Goal: Task Accomplishment & Management: Use online tool/utility

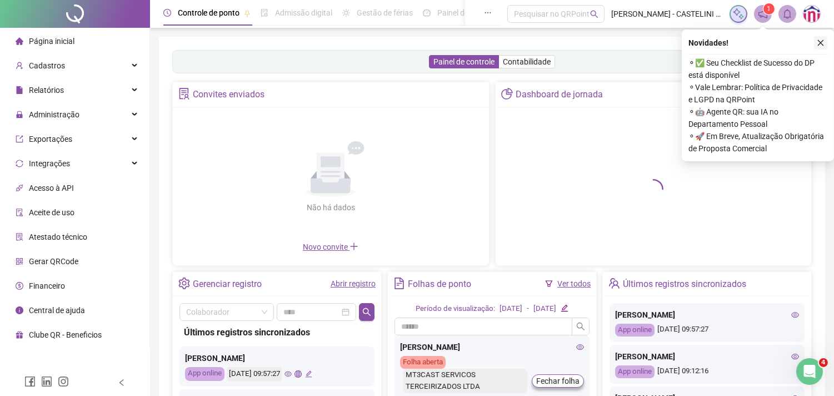
click at [819, 42] on icon "close" at bounding box center [821, 43] width 8 height 8
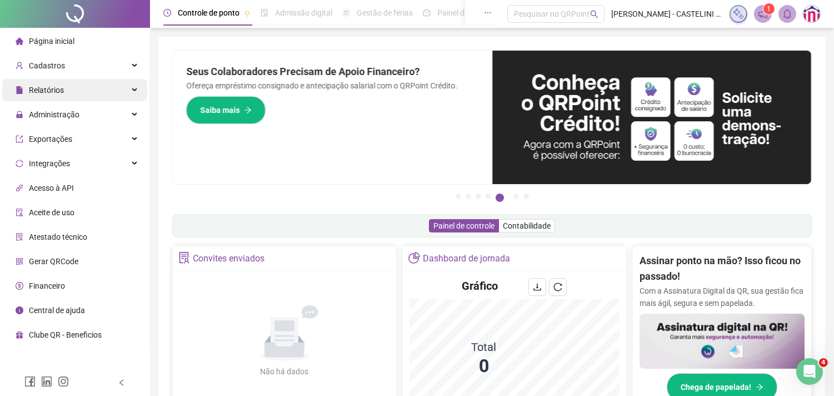
click at [109, 91] on div "Relatórios" at bounding box center [74, 90] width 145 height 22
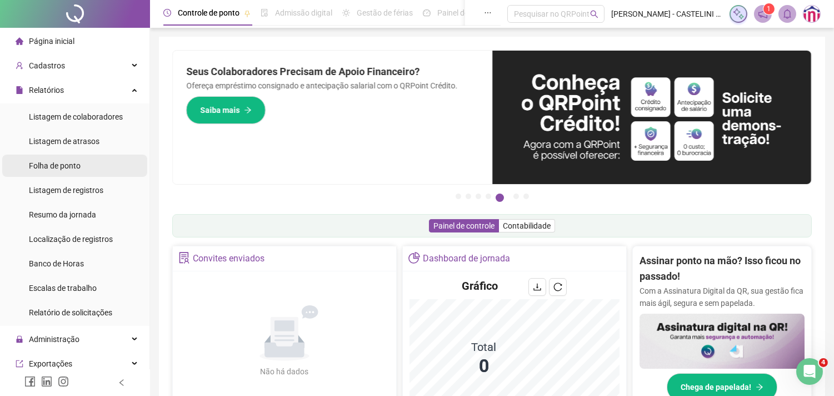
click at [74, 162] on span "Folha de ponto" at bounding box center [55, 165] width 52 height 9
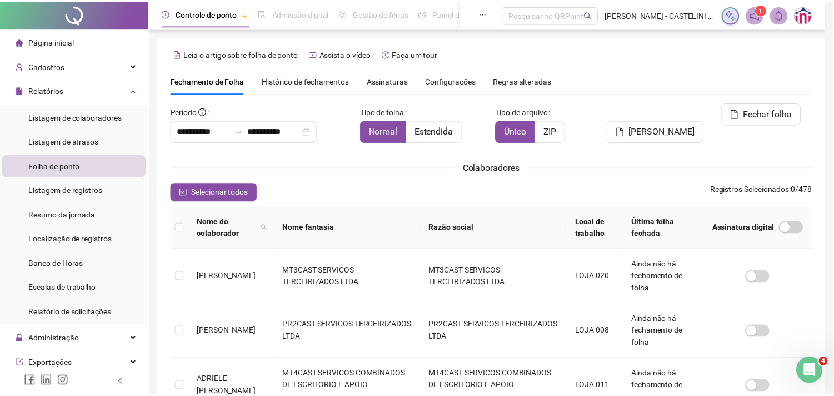
scroll to position [29, 0]
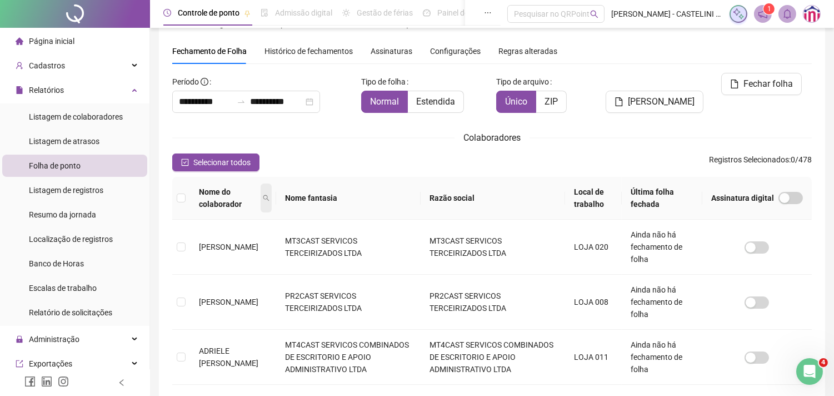
click at [270, 200] on icon "search" at bounding box center [266, 198] width 7 height 7
type input "******"
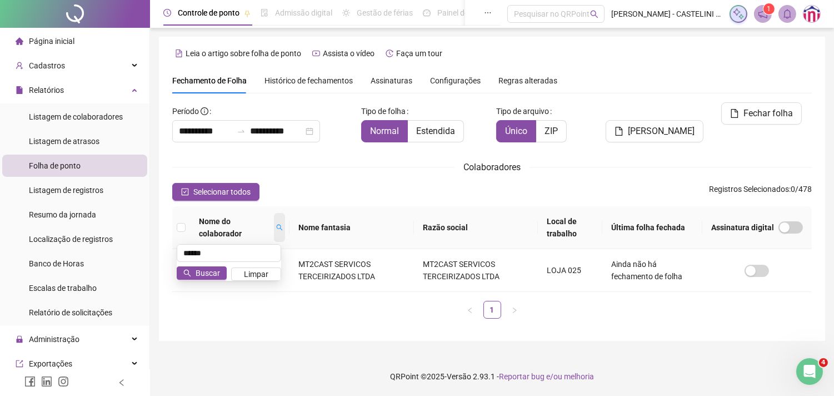
scroll to position [0, 0]
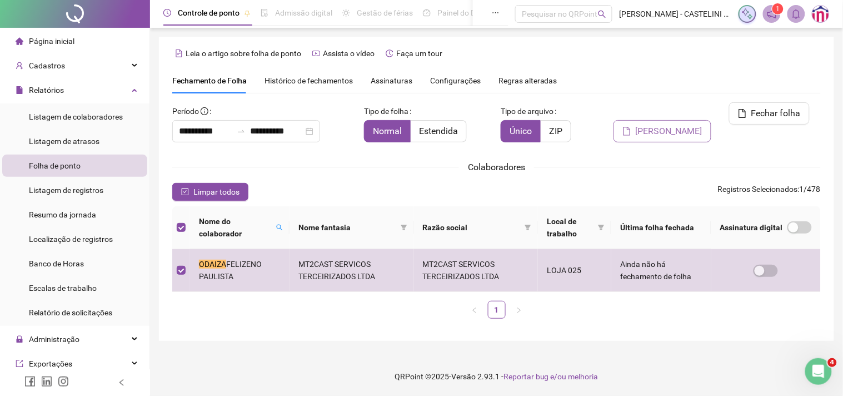
click at [682, 124] on span "[PERSON_NAME]" at bounding box center [669, 130] width 67 height 13
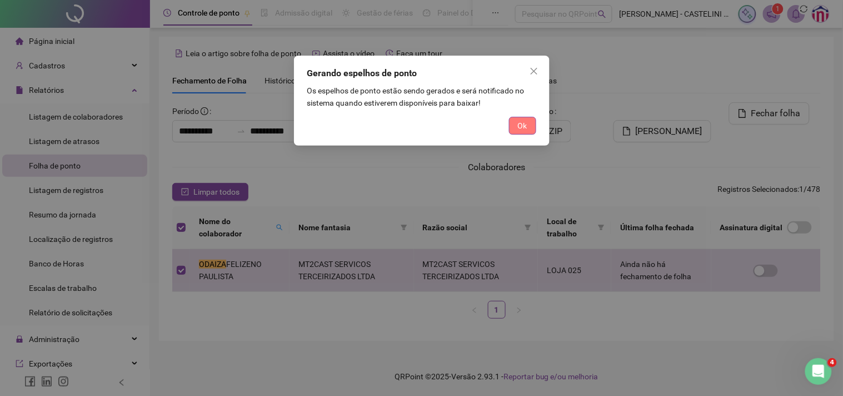
click at [521, 128] on span "Ok" at bounding box center [522, 125] width 9 height 12
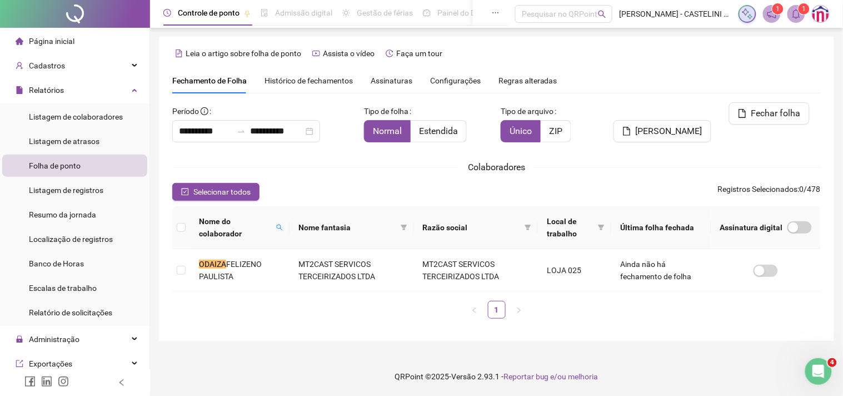
click at [799, 14] on icon "bell" at bounding box center [796, 14] width 10 height 10
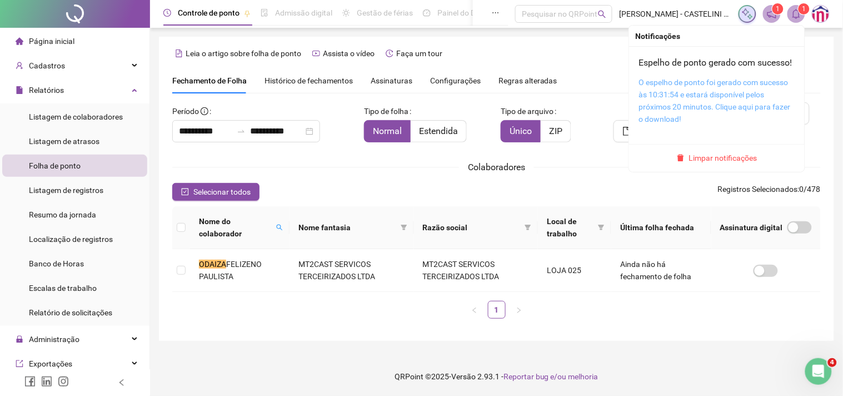
click at [720, 106] on link "O espelho de ponto foi gerado com sucesso às 10:31:54 e estará disponível pelos…" at bounding box center [715, 101] width 152 height 46
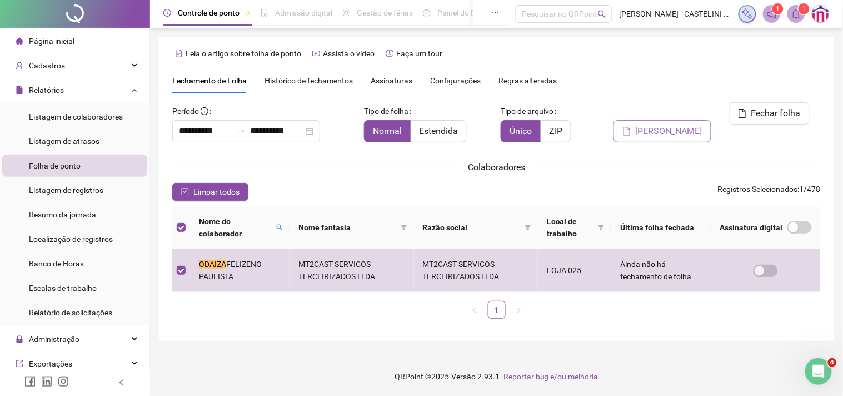
click at [681, 124] on span "[PERSON_NAME]" at bounding box center [669, 130] width 67 height 13
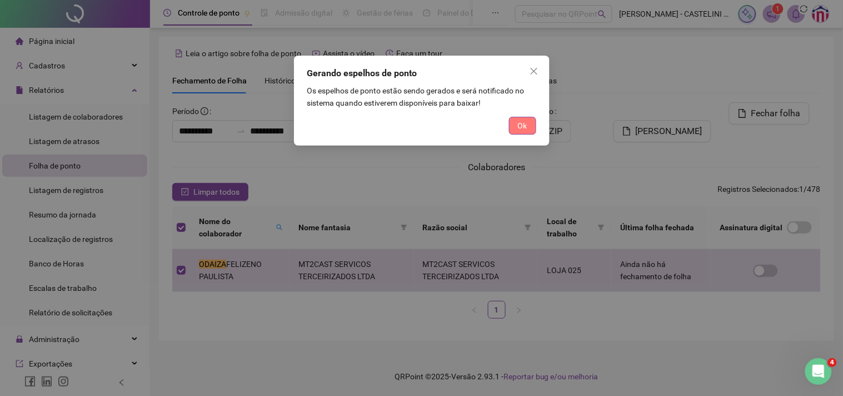
click at [517, 129] on button "Ok" at bounding box center [522, 126] width 27 height 18
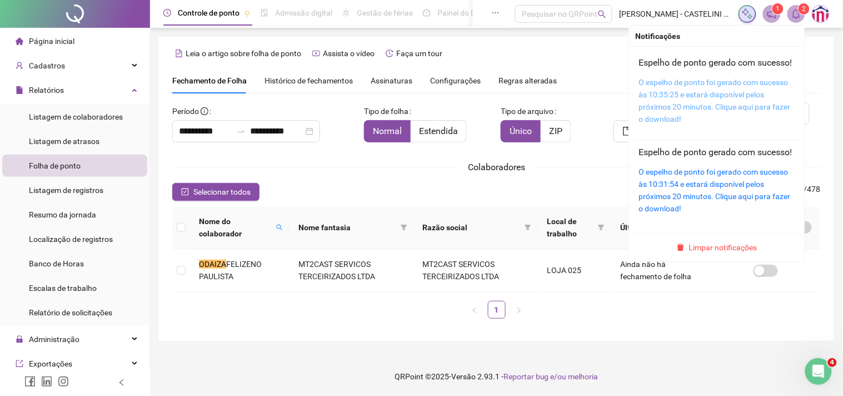
click at [724, 96] on link "O espelho de ponto foi gerado com sucesso às 10:35:25 e estará disponível pelos…" at bounding box center [715, 101] width 152 height 46
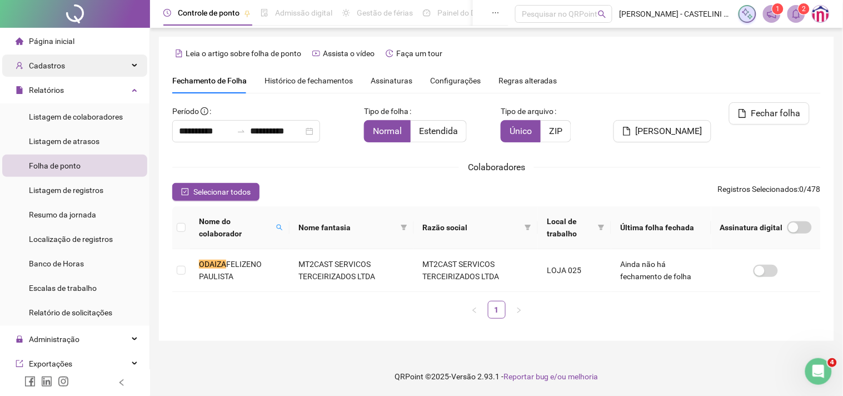
click at [62, 59] on span "Cadastros" at bounding box center [40, 65] width 49 height 22
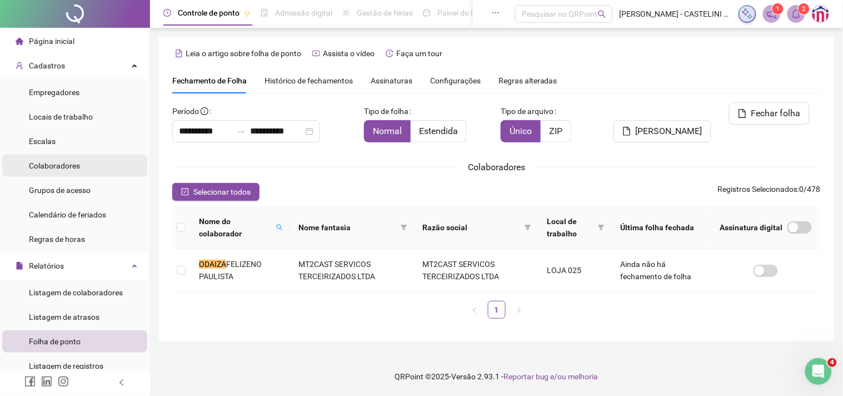
click at [61, 167] on span "Colaboradores" at bounding box center [54, 165] width 51 height 9
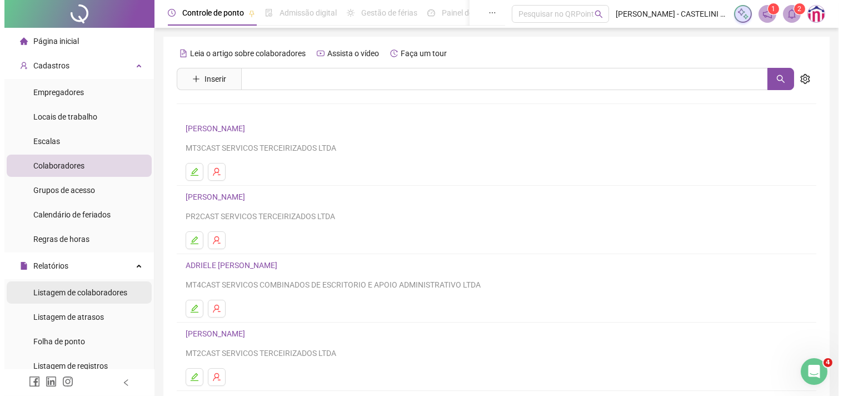
scroll to position [62, 0]
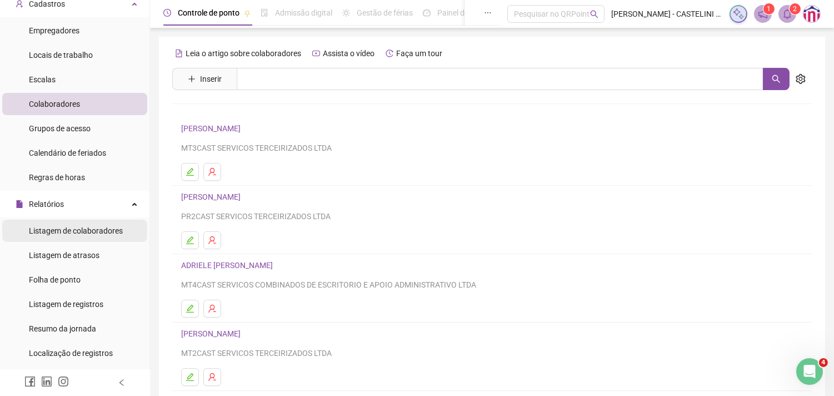
click at [102, 232] on span "Listagem de colaboradores" at bounding box center [76, 230] width 94 height 9
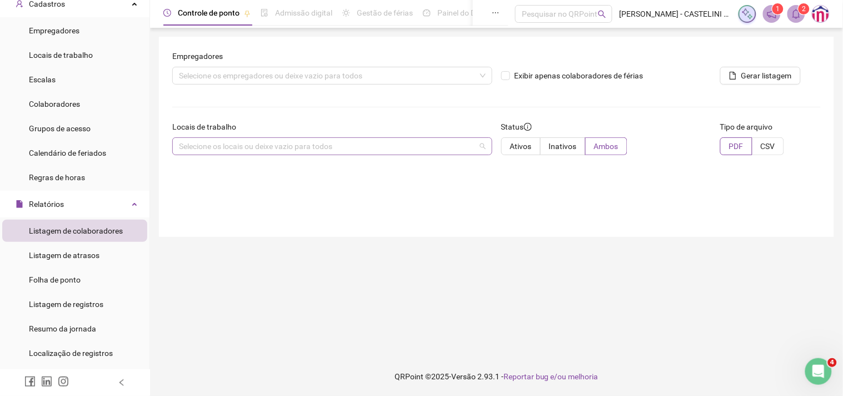
click at [243, 148] on div "Selecione os locais ou deixe vazio para todos" at bounding box center [332, 146] width 320 height 18
click at [486, 147] on div "Selecione os locais ou deixe vazio para todos" at bounding box center [332, 146] width 320 height 18
click at [401, 79] on div "Selecione os empregadores ou deixe vazio para todos" at bounding box center [332, 76] width 320 height 18
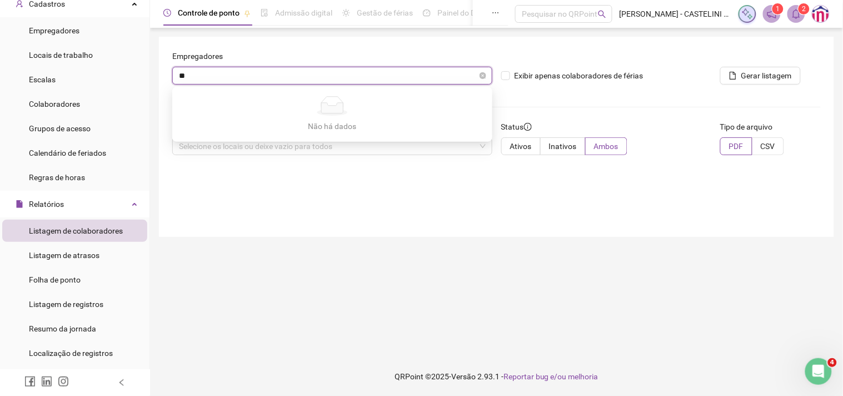
type input "***"
click at [420, 191] on div "Empregadores pr2 Exibir apenas colaboradores de férias Gerar listagem Locais de…" at bounding box center [496, 137] width 675 height 200
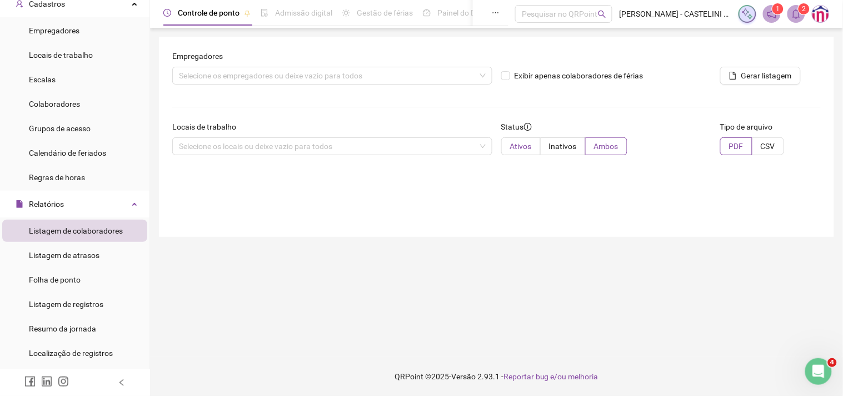
click at [525, 147] on span "Ativos" at bounding box center [521, 146] width 22 height 9
click at [246, 71] on div "Selecione os empregadores ou deixe vazio para todos" at bounding box center [332, 76] width 320 height 18
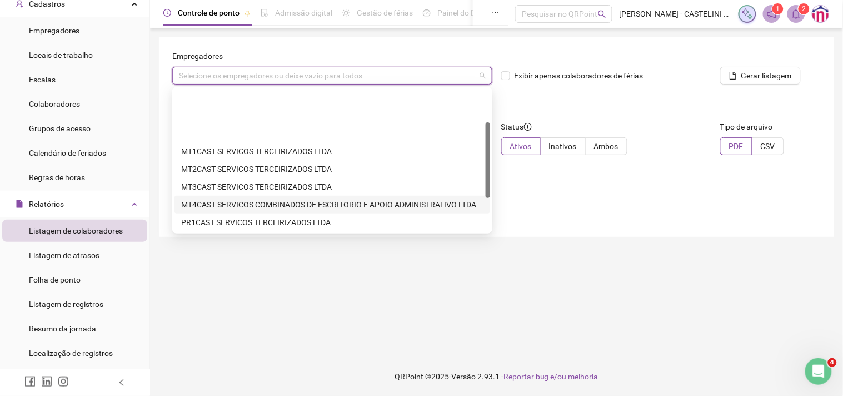
scroll to position [62, 0]
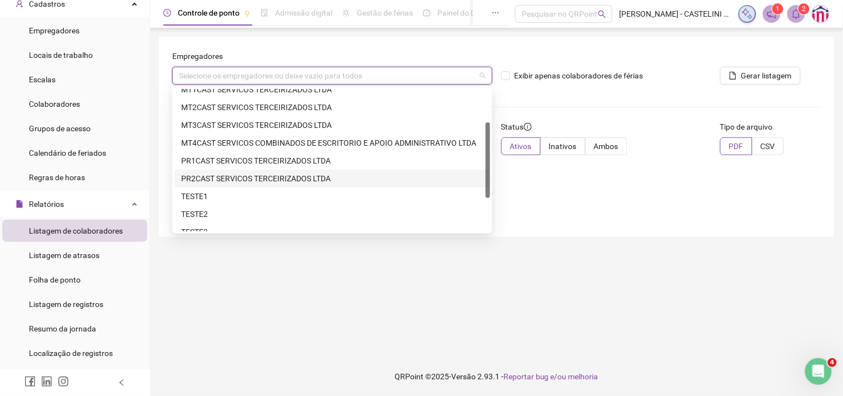
click at [225, 176] on div "PR2CAST SERVICOS TERCEIRIZADOS LTDA" at bounding box center [332, 178] width 302 height 12
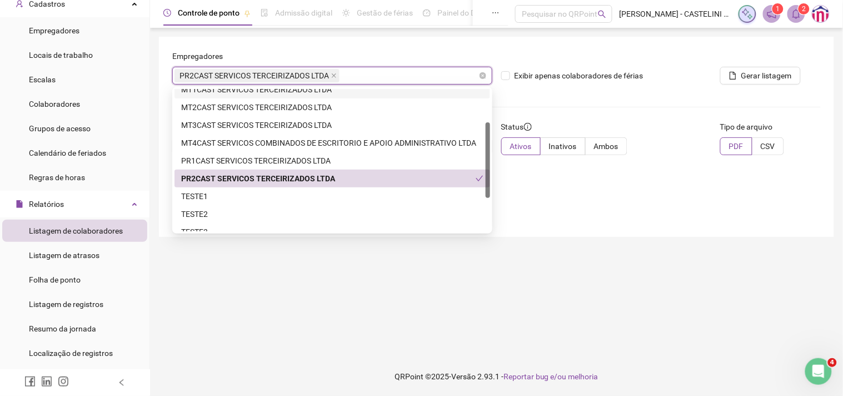
click at [352, 71] on div "PR2CAST SERVICOS TERCEIRIZADOS LTDA" at bounding box center [332, 76] width 320 height 18
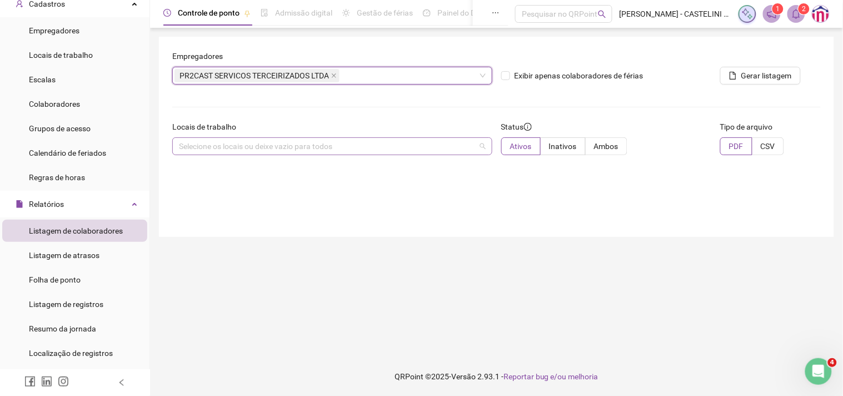
click at [261, 142] on div "Selecione os locais ou deixe vazio para todos" at bounding box center [332, 146] width 320 height 18
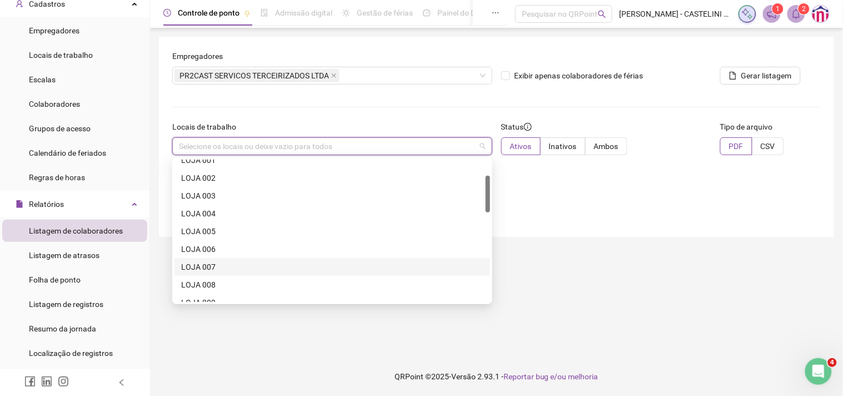
click at [217, 264] on div "LOJA 007" at bounding box center [332, 267] width 302 height 12
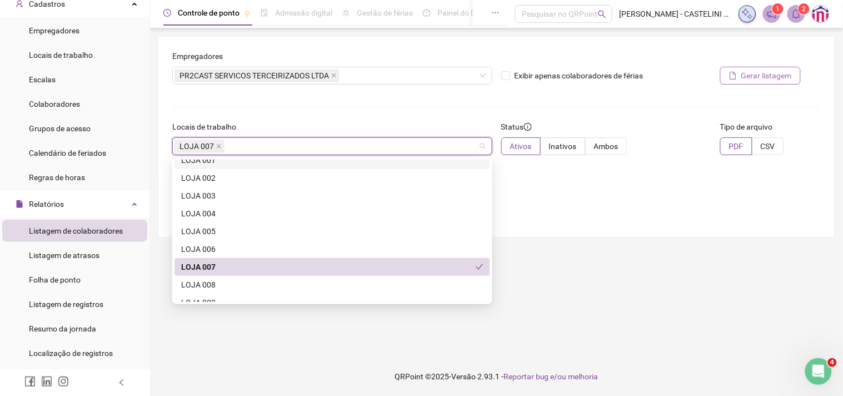
click at [752, 72] on span "Gerar listagem" at bounding box center [766, 75] width 51 height 12
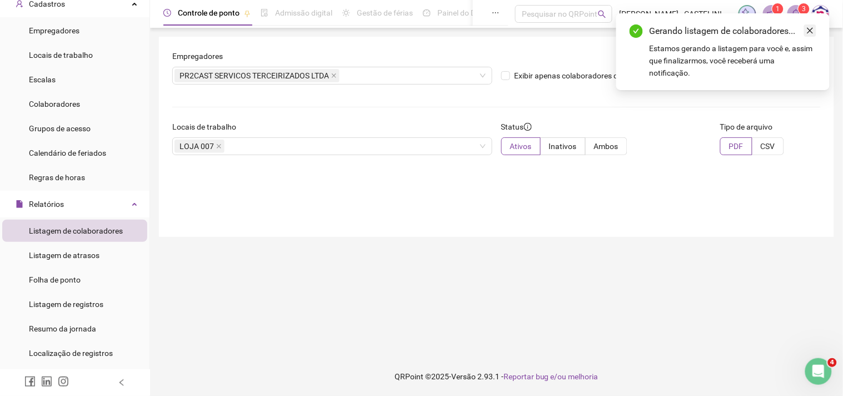
click at [809, 30] on icon "close" at bounding box center [810, 31] width 8 height 8
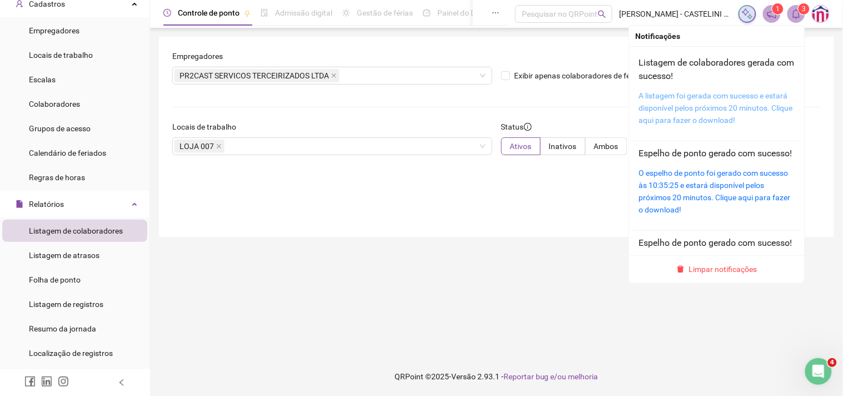
click at [701, 96] on link "A listagem foi gerada com sucesso e estará disponível pelos próximos 20 minutos…" at bounding box center [716, 107] width 154 height 33
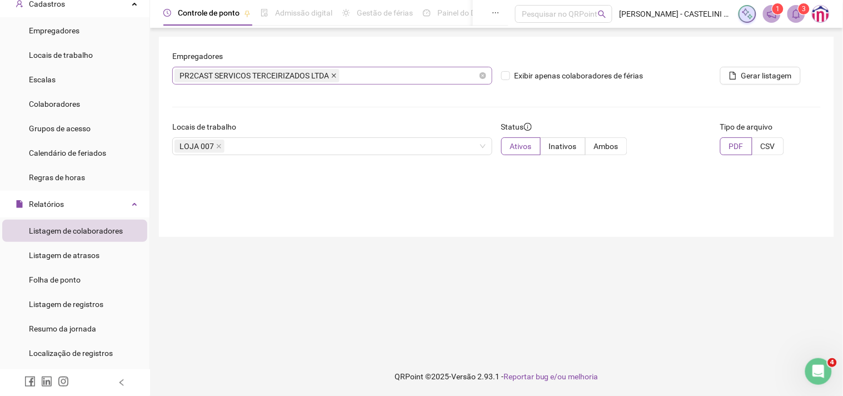
click at [331, 75] on icon "close" at bounding box center [334, 76] width 6 height 6
click at [297, 77] on div "Selecione os empregadores ou deixe vazio para todos" at bounding box center [332, 76] width 320 height 18
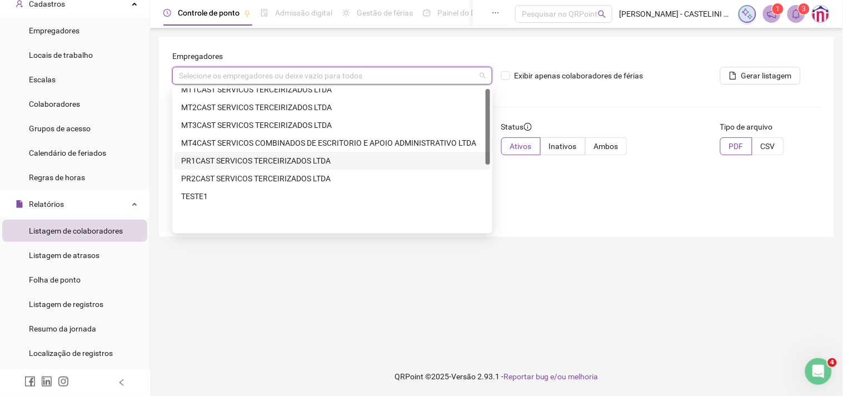
scroll to position [0, 0]
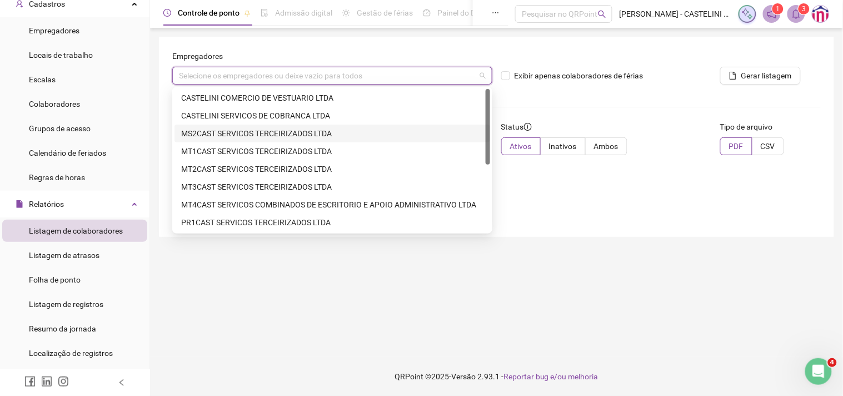
click at [232, 131] on div "MS2CAST SERVICOS TERCEIRIZADOS LTDA" at bounding box center [332, 133] width 302 height 12
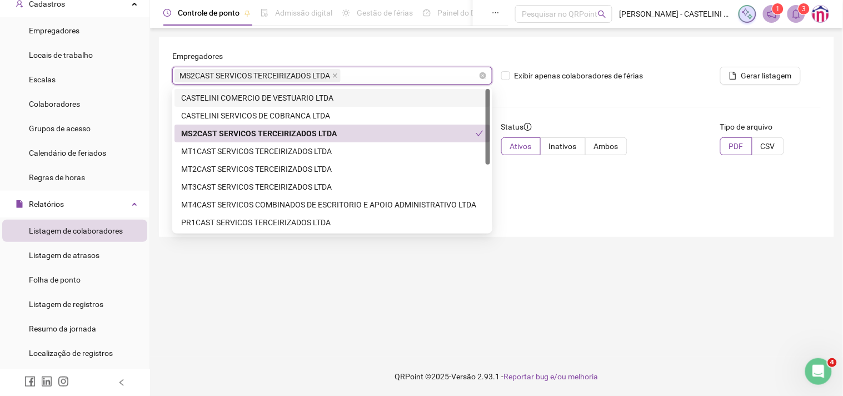
click at [357, 74] on div "MS2CAST SERVICOS TERCEIRIZADOS LTDA" at bounding box center [332, 76] width 320 height 18
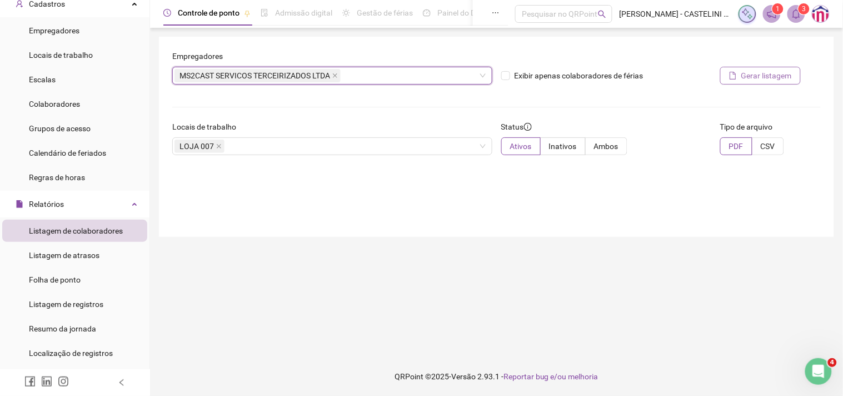
click at [748, 74] on span "Gerar listagem" at bounding box center [766, 75] width 51 height 12
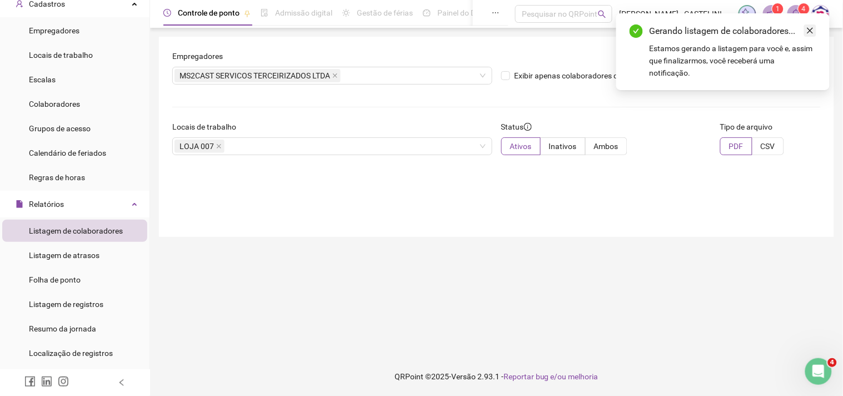
click at [812, 30] on icon "close" at bounding box center [810, 31] width 8 height 8
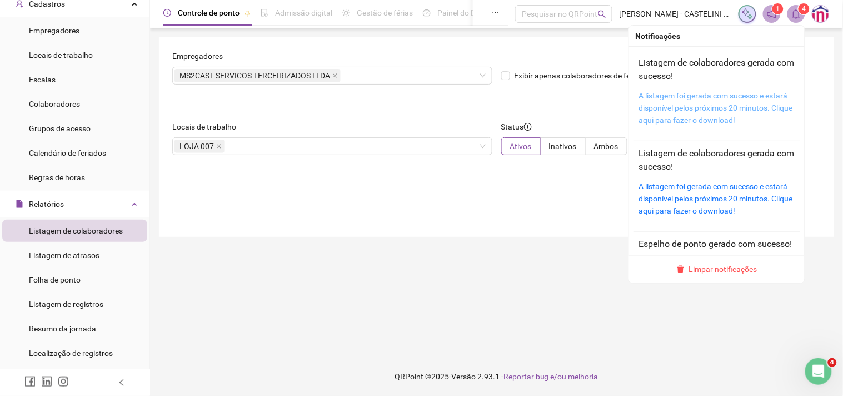
click at [704, 95] on link "A listagem foi gerada com sucesso e estará disponível pelos próximos 20 minutos…" at bounding box center [716, 107] width 154 height 33
